Goal: Check status

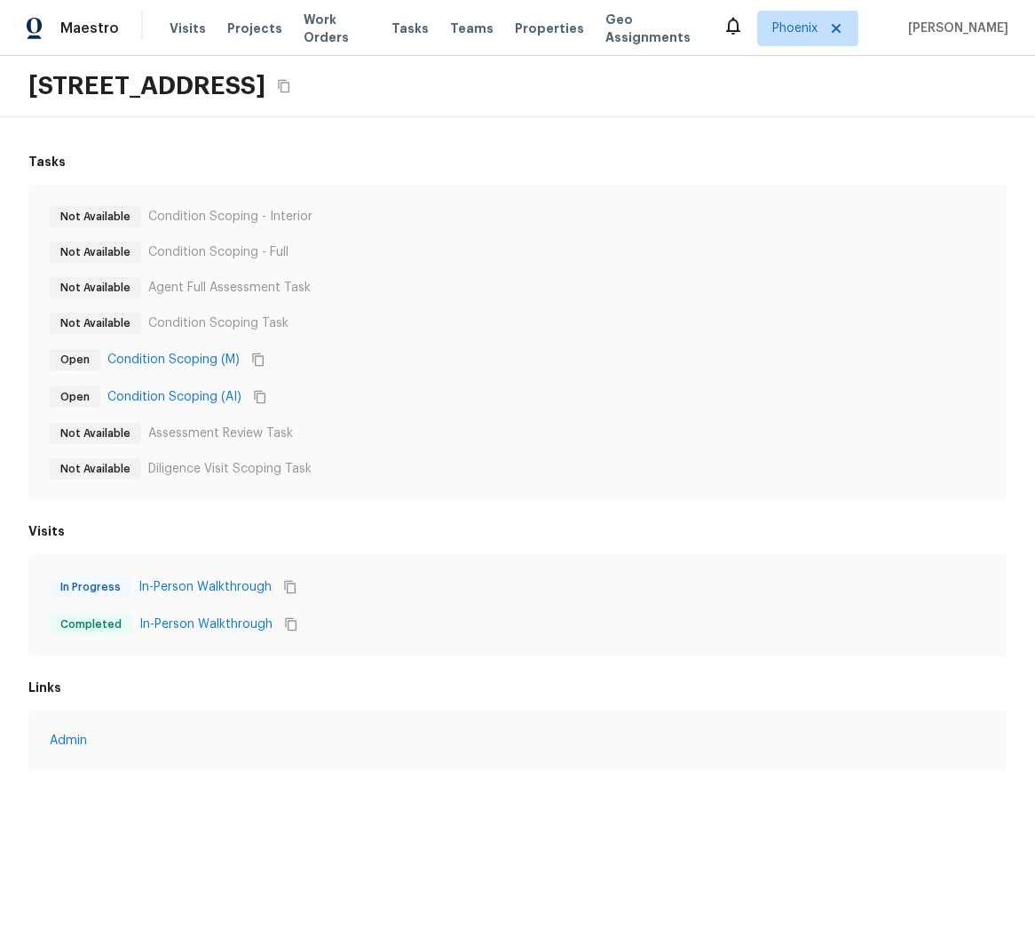
click at [455, 625] on div "Completed In-Person Walkthrough" at bounding box center [518, 624] width 936 height 23
click at [692, 590] on div "In Progress In-Person Walkthrough" at bounding box center [518, 586] width 936 height 23
click at [477, 560] on div "In Progress In-Person Walkthrough - Not completed Completed In-Person Walkthrou…" at bounding box center [517, 605] width 978 height 103
drag, startPoint x: 430, startPoint y: 621, endPoint x: 283, endPoint y: 587, distance: 150.5
click at [283, 587] on div "Completed In-Person Walkthrough - Completed at: Oct 14, 2025, 10:51 AM In Progr…" at bounding box center [518, 605] width 936 height 60
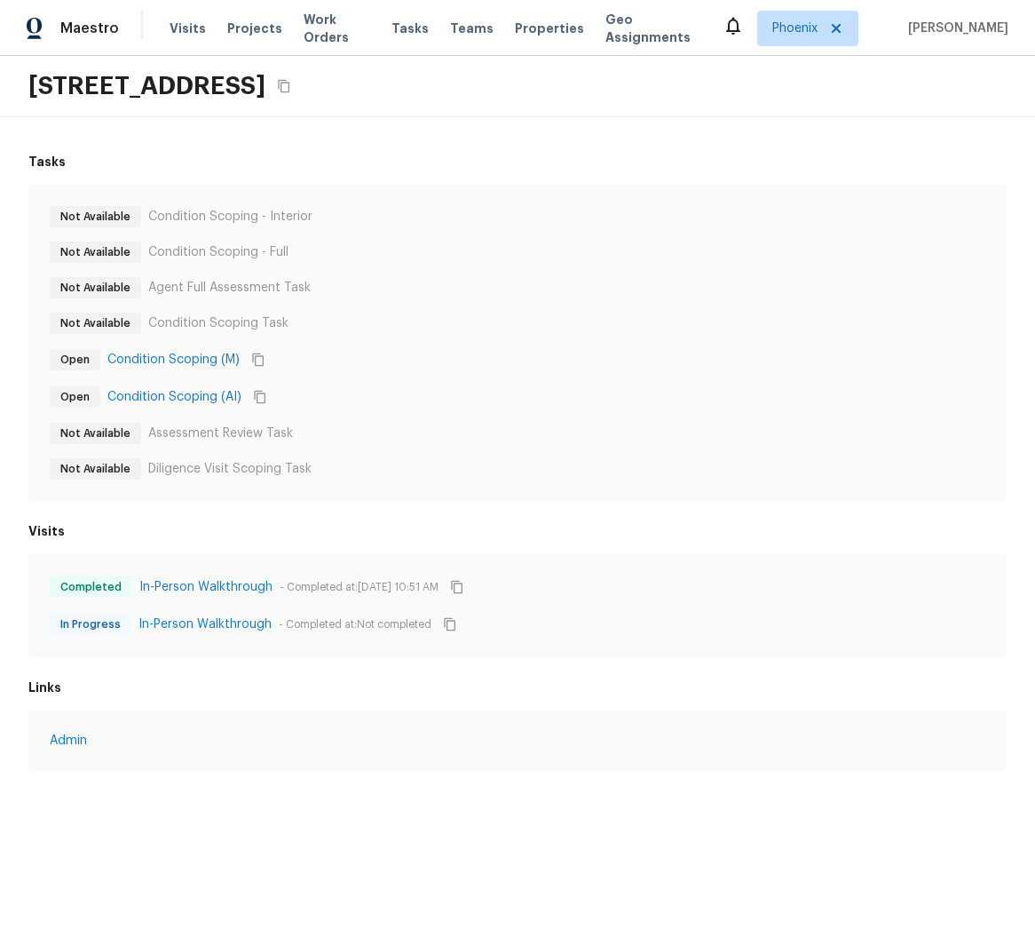
click at [307, 667] on div "Tasks Not Available Condition Scoping - Interior Not Available Condition Scopin…" at bounding box center [517, 461] width 1035 height 689
drag, startPoint x: 281, startPoint y: 587, endPoint x: 471, endPoint y: 583, distance: 190.0
click at [471, 583] on div "Completed In-Person Walkthrough - Completed at: Oct 14, 2025, 10:51 AM" at bounding box center [518, 586] width 936 height 23
copy div "Completed at: [DATE] 10:51 AM"
click at [333, 665] on div "Tasks Not Available Condition Scoping - Interior Not Available Condition Scopin…" at bounding box center [517, 461] width 1035 height 689
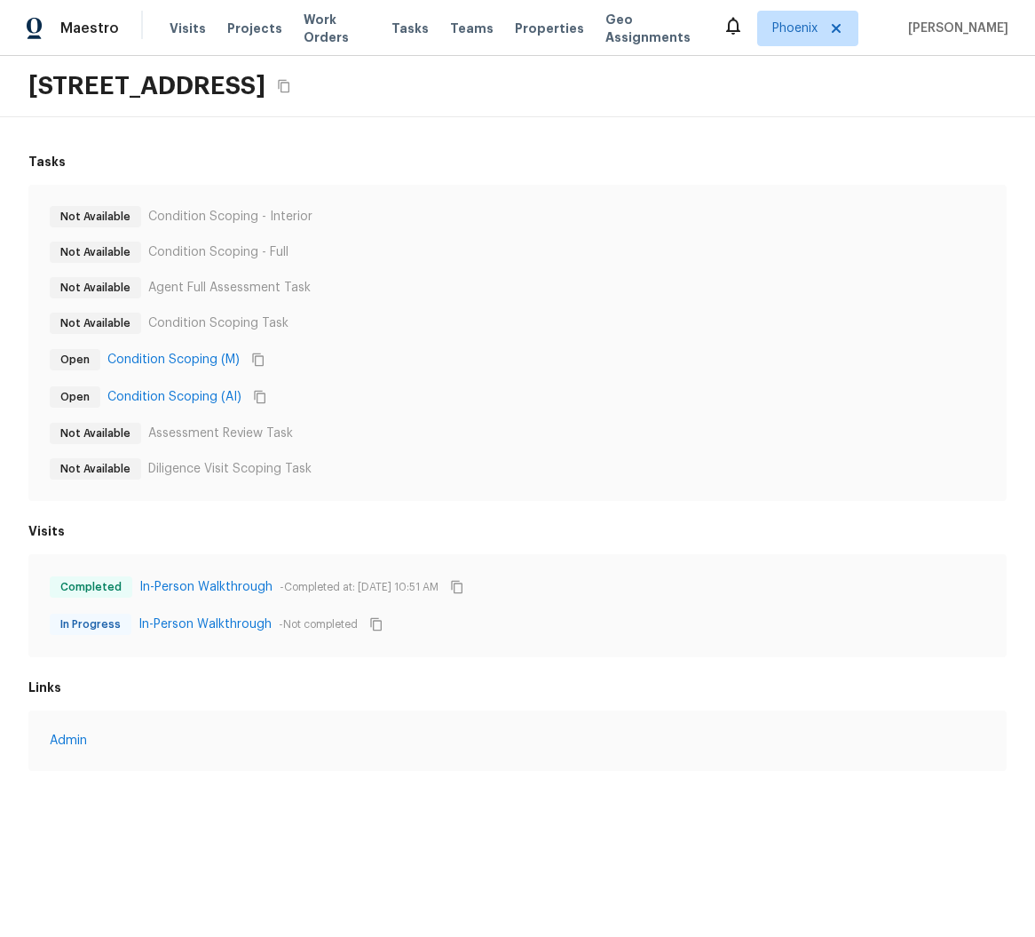
click at [621, 416] on div "Not Available Condition Scoping - Interior Not Available Condition Scoping - Fu…" at bounding box center [518, 342] width 936 height 273
